Goal: Navigation & Orientation: Find specific page/section

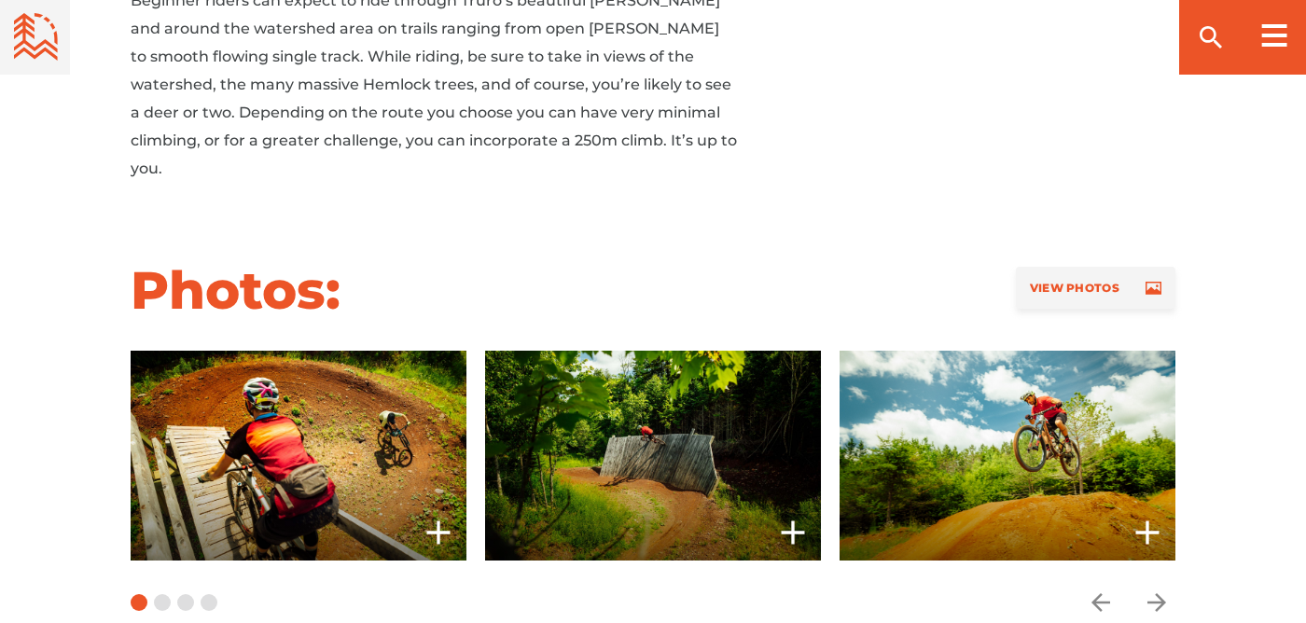
scroll to position [1440, 0]
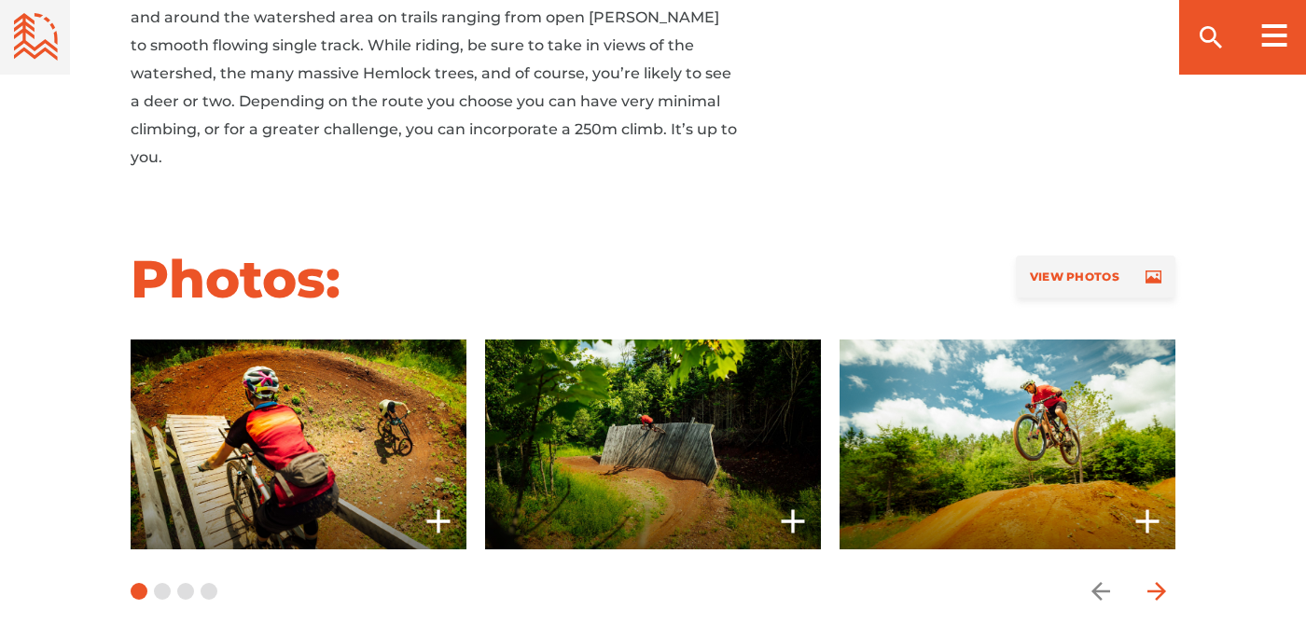
click at [1157, 577] on icon "arrow forward" at bounding box center [1156, 591] width 28 height 28
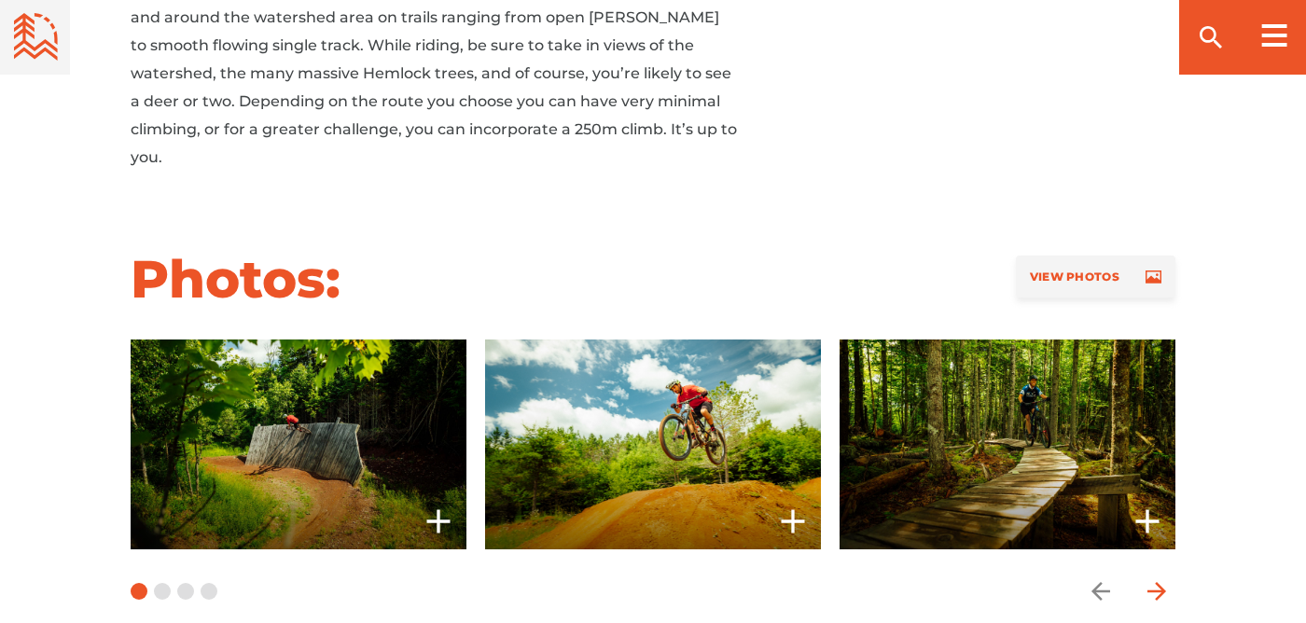
click at [1157, 577] on icon "arrow forward" at bounding box center [1156, 591] width 28 height 28
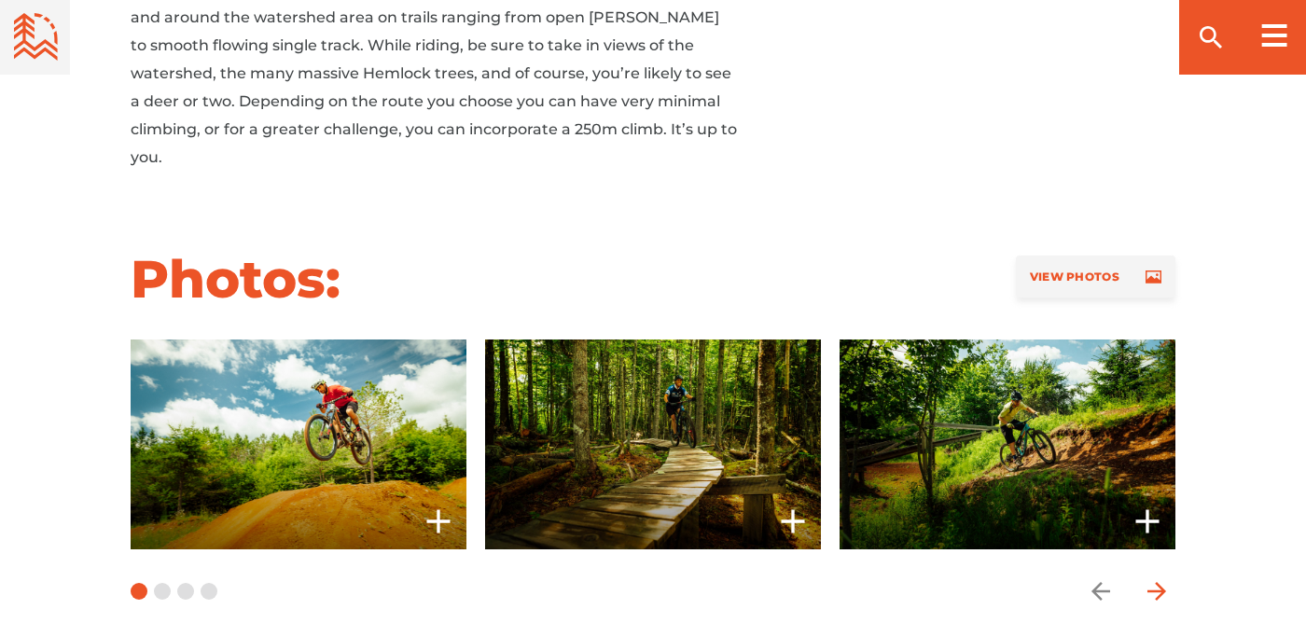
click at [1157, 577] on icon "arrow forward" at bounding box center [1156, 591] width 28 height 28
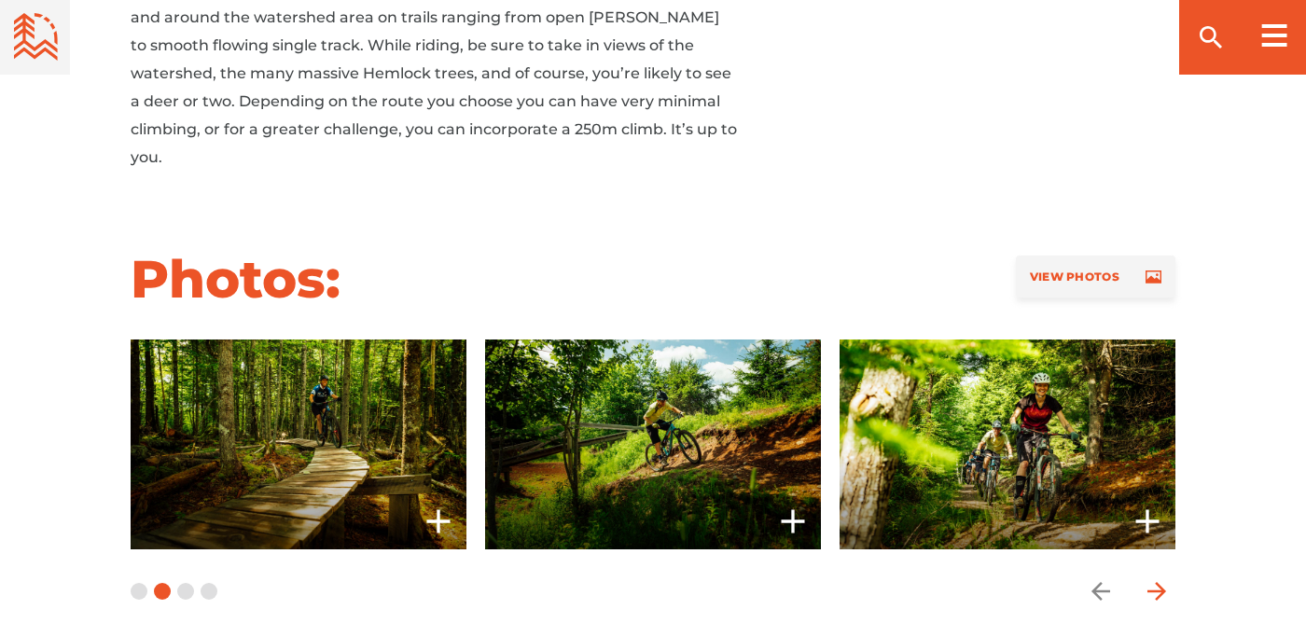
click at [1157, 577] on icon "arrow forward" at bounding box center [1156, 591] width 28 height 28
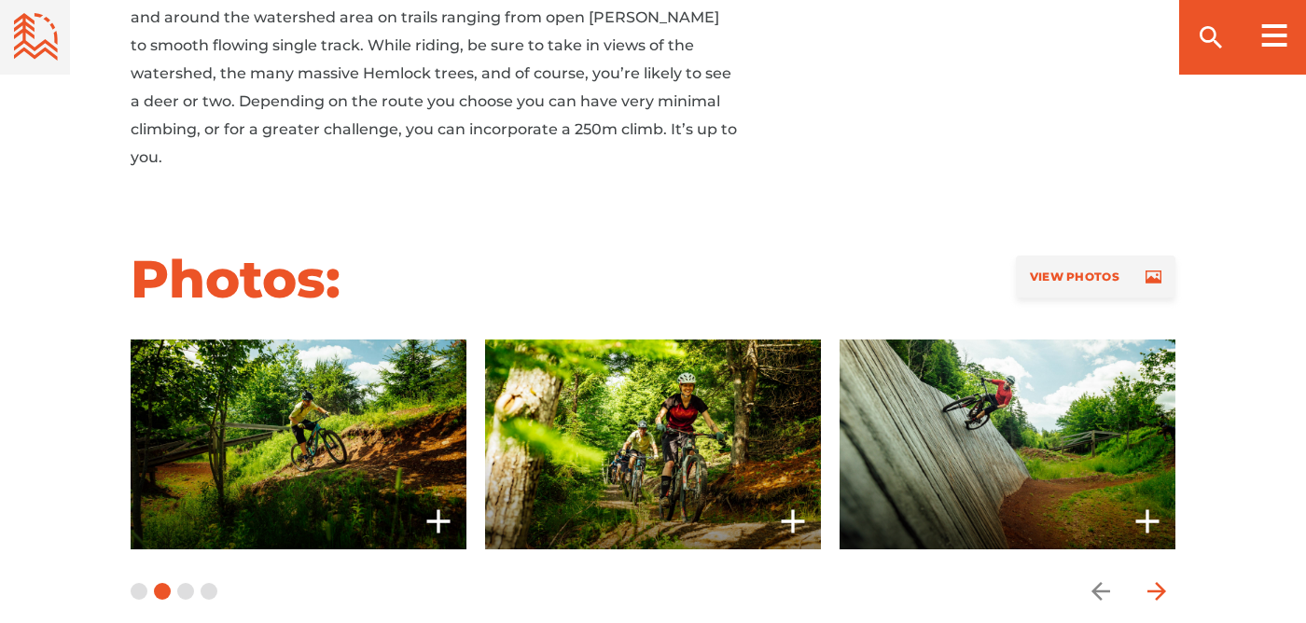
click at [1157, 577] on icon "arrow forward" at bounding box center [1156, 591] width 28 height 28
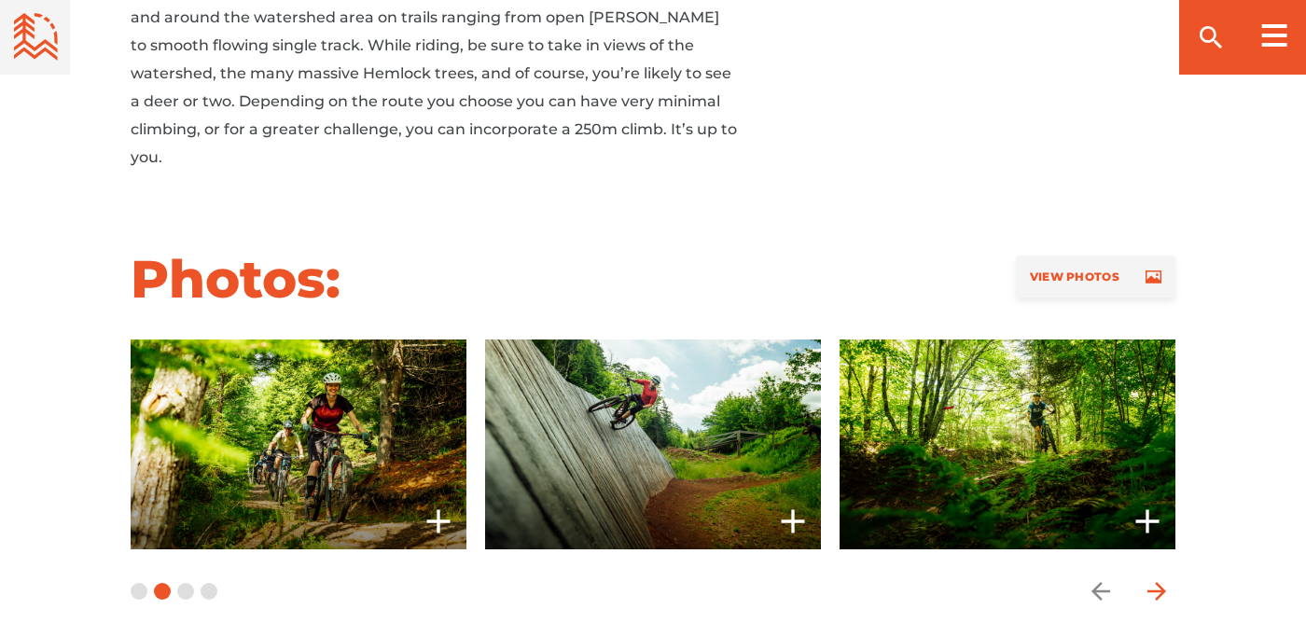
click at [1157, 577] on icon "arrow forward" at bounding box center [1156, 591] width 28 height 28
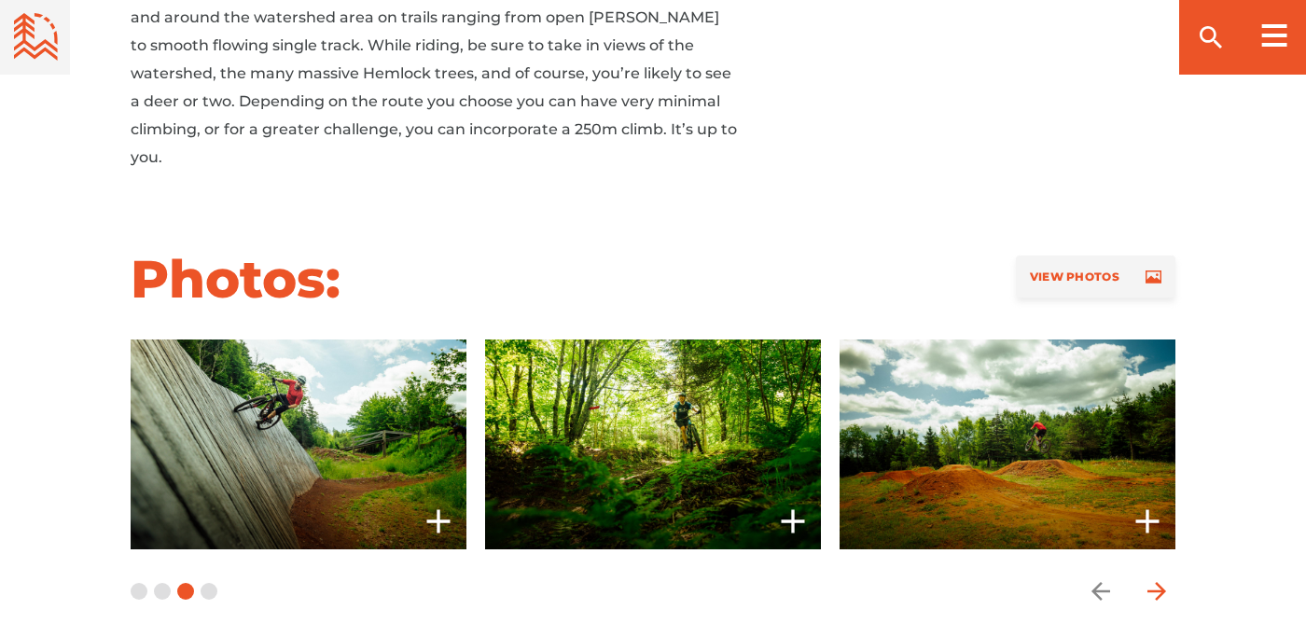
click at [1157, 577] on icon "arrow forward" at bounding box center [1156, 591] width 28 height 28
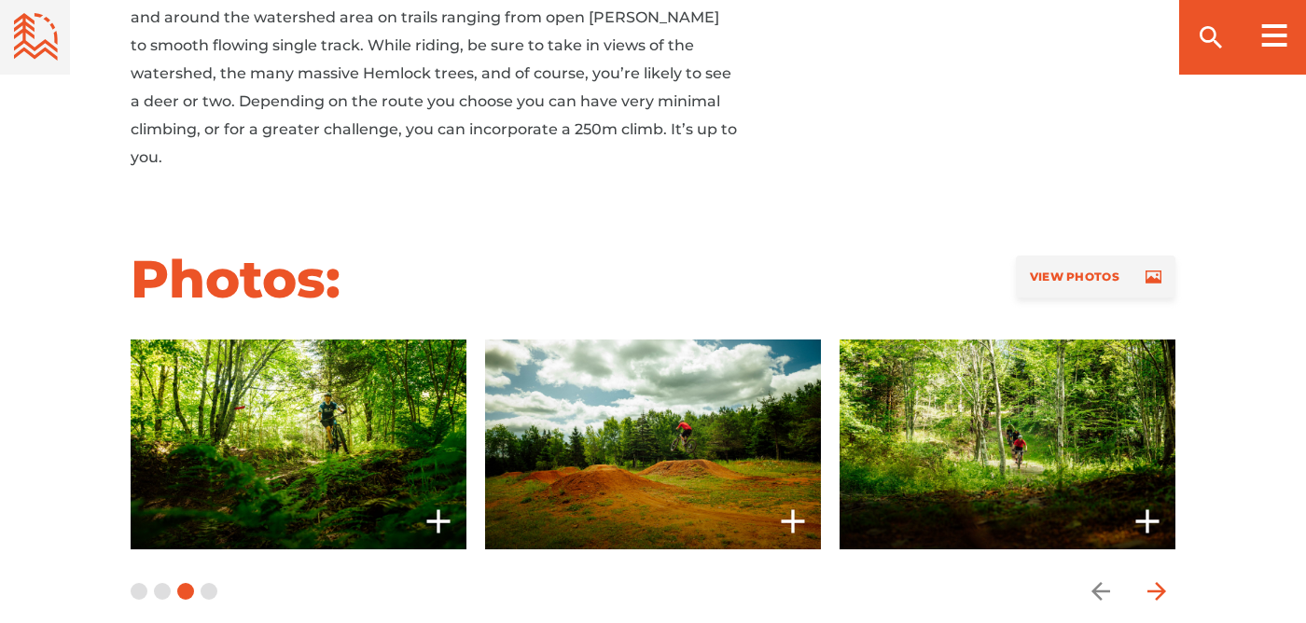
click at [1157, 577] on icon "arrow forward" at bounding box center [1156, 591] width 28 height 28
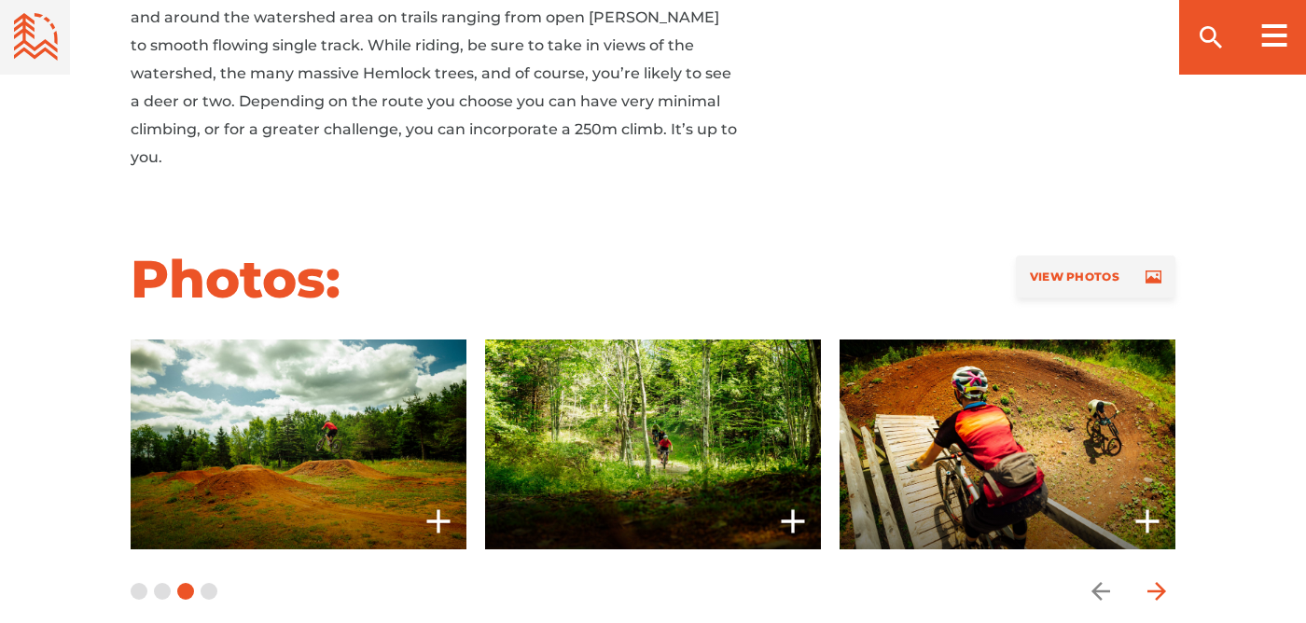
click at [1157, 577] on icon "arrow forward" at bounding box center [1156, 591] width 28 height 28
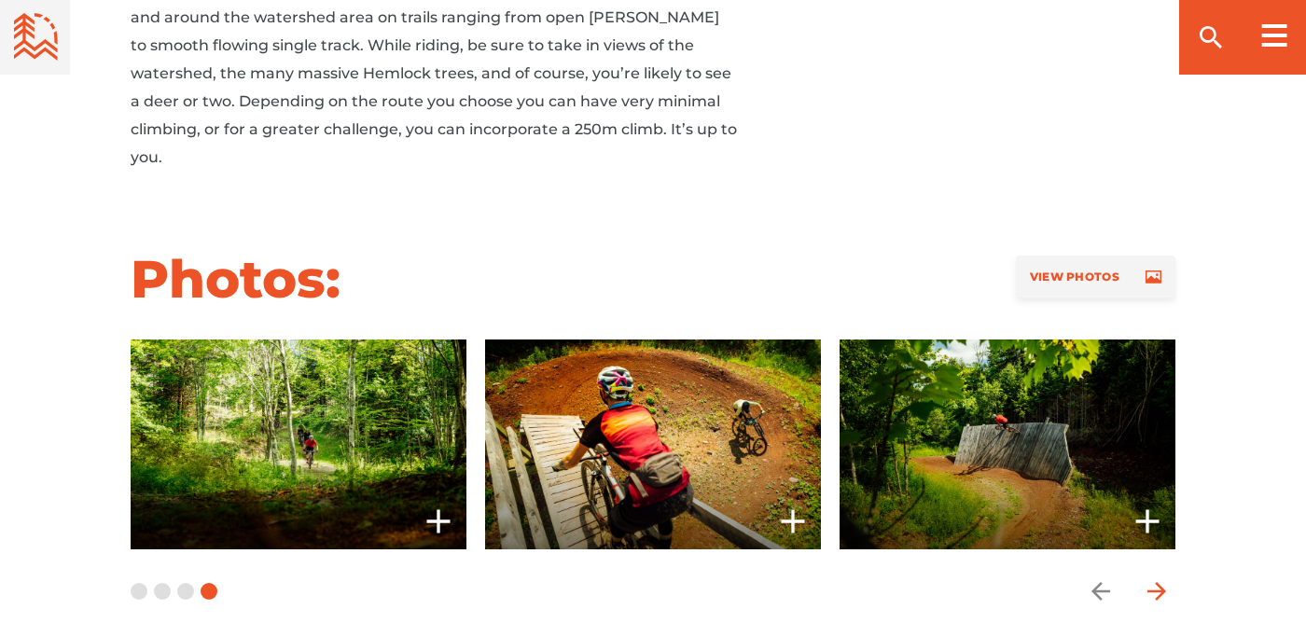
click at [1157, 577] on icon "arrow forward" at bounding box center [1156, 591] width 28 height 28
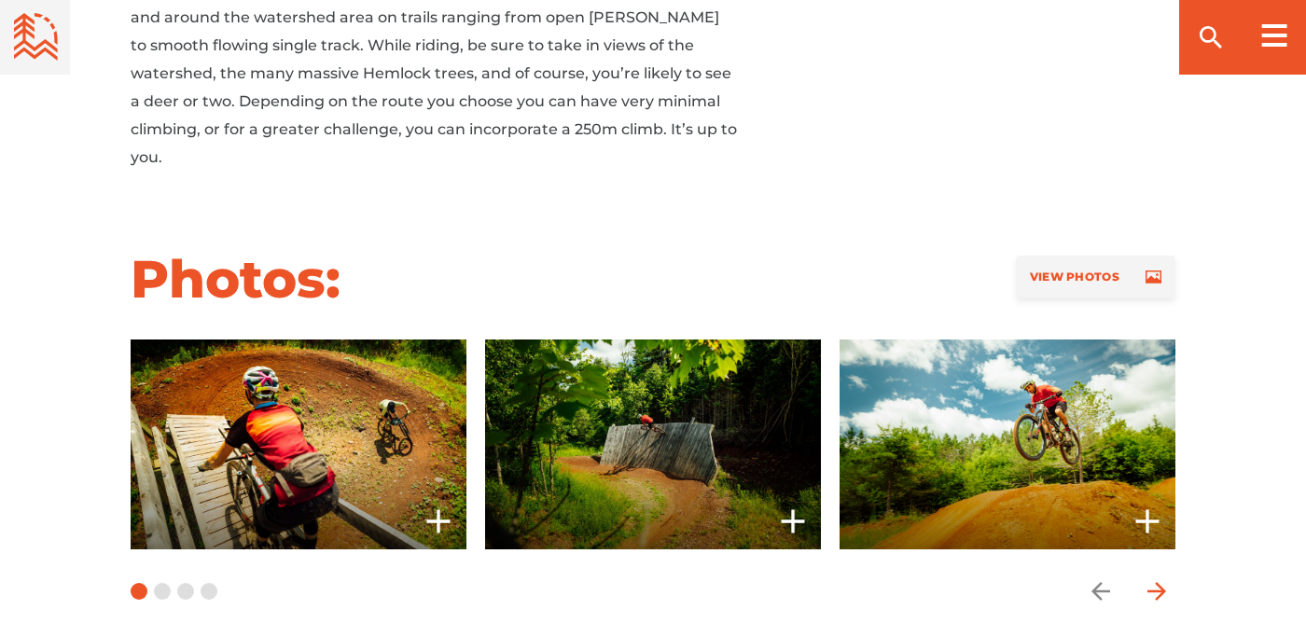
click at [1157, 577] on icon "arrow forward" at bounding box center [1156, 591] width 28 height 28
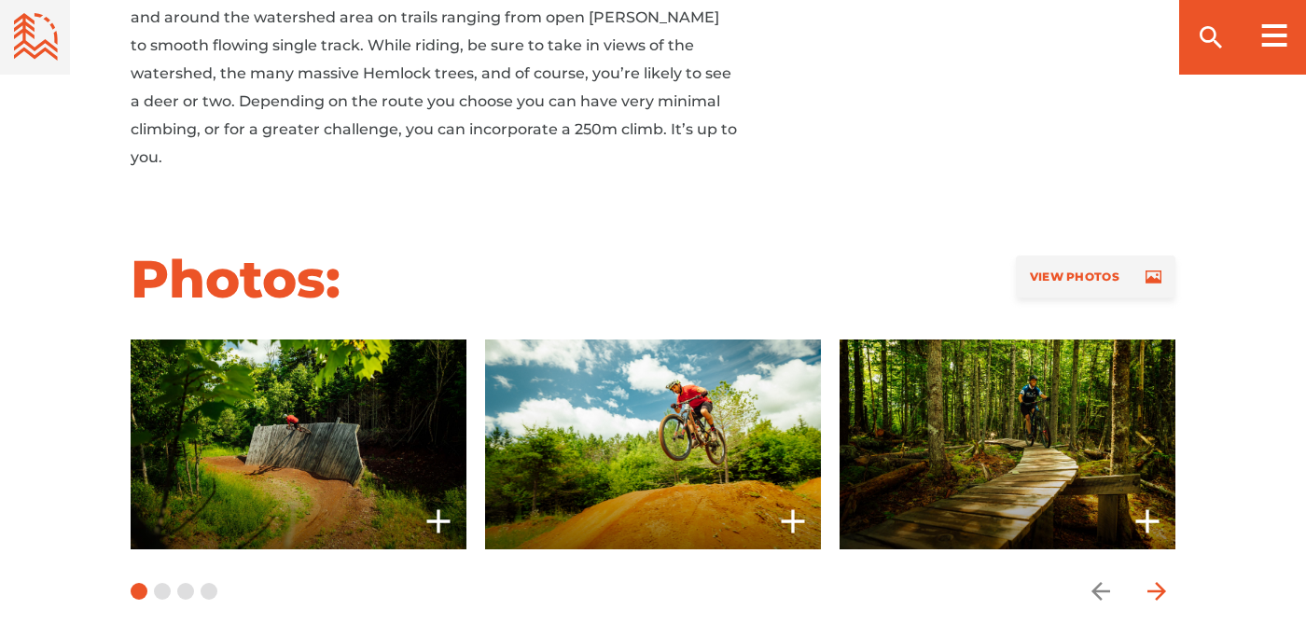
click at [1157, 577] on icon "arrow forward" at bounding box center [1156, 591] width 28 height 28
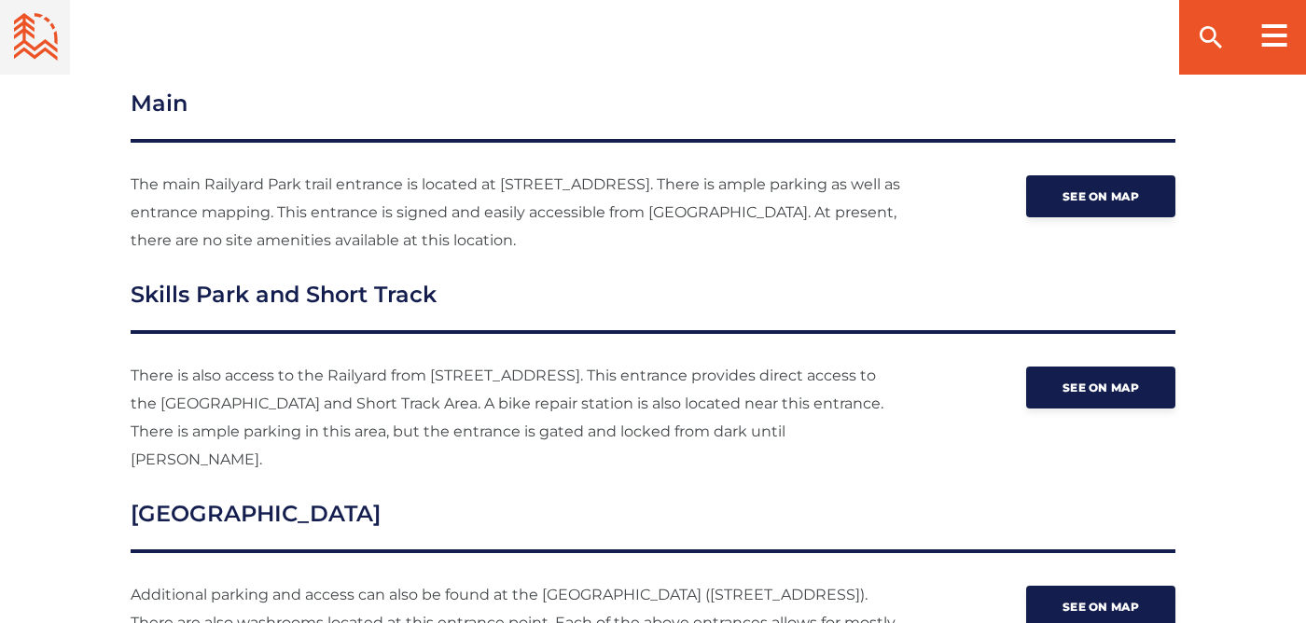
scroll to position [2720, 0]
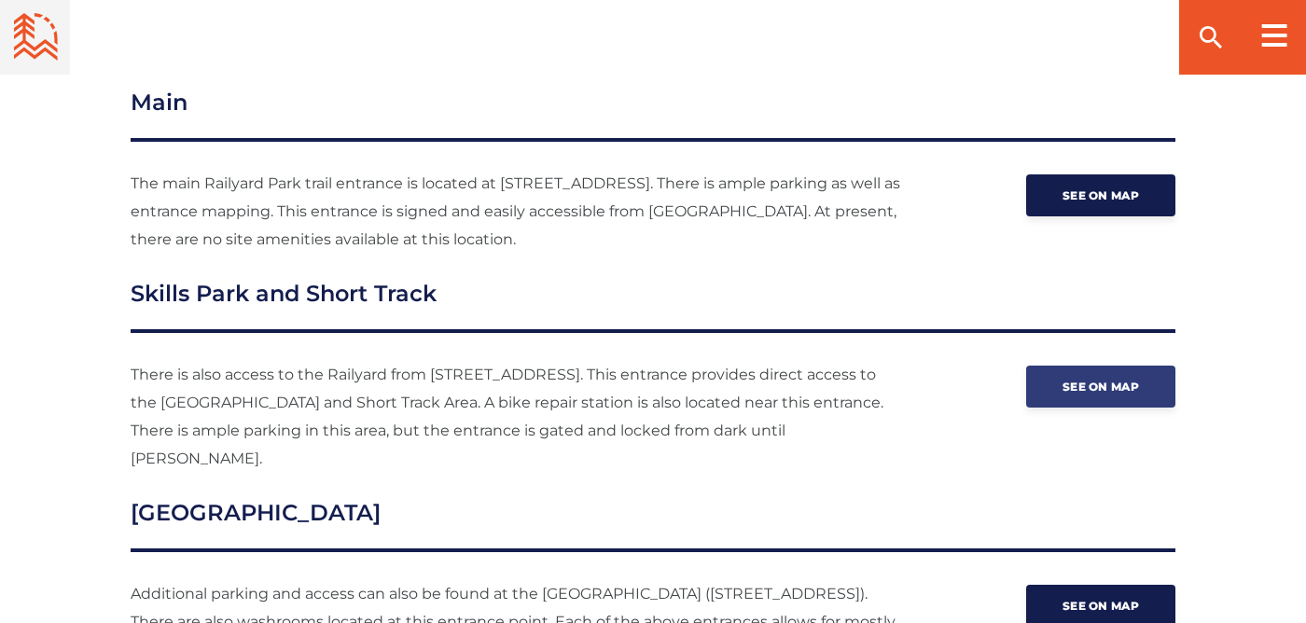
click at [1132, 380] on span "See on map" at bounding box center [1100, 387] width 76 height 14
